Goal: Transaction & Acquisition: Purchase product/service

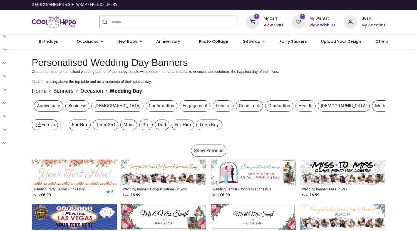
click at [333, 39] on link "Upload Your Design" at bounding box center [341, 41] width 54 height 14
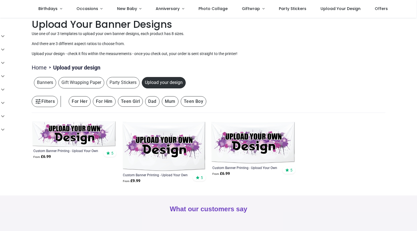
scroll to position [7, 0]
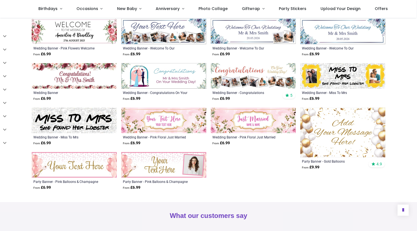
scroll to position [244, 0]
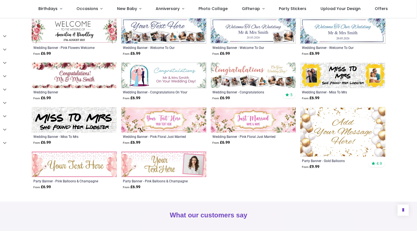
click at [338, 133] on img at bounding box center [342, 132] width 85 height 50
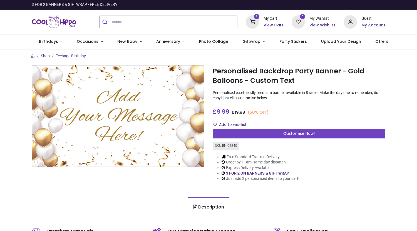
click at [293, 132] on span "Customise Now!" at bounding box center [298, 134] width 31 height 6
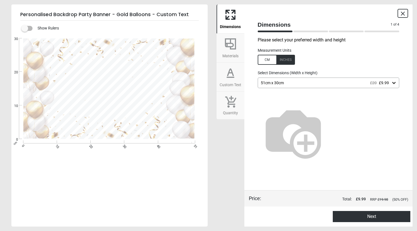
click at [291, 80] on div "51cm x 30cm £20 £9.99" at bounding box center [329, 83] width 142 height 11
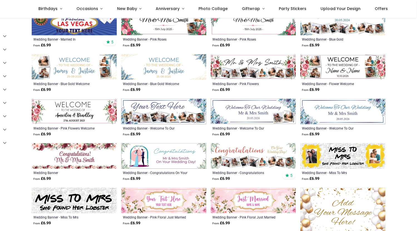
scroll to position [164, 0]
